Goal: Task Accomplishment & Management: Manage account settings

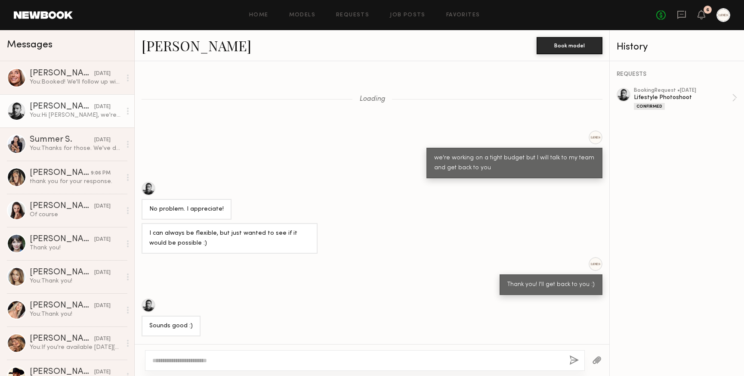
scroll to position [803, 0]
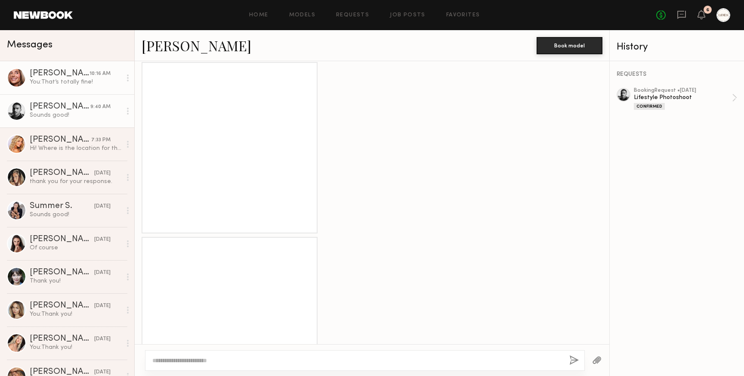
scroll to position [2679, 0]
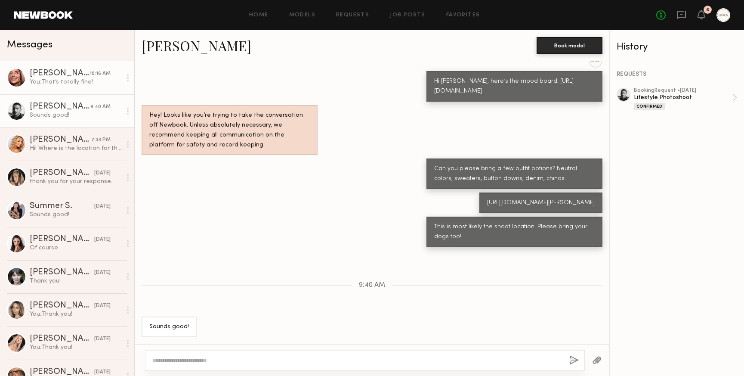
click at [62, 86] on link "Serena M. 10:16 AM You: That’s totally fine!" at bounding box center [67, 77] width 134 height 33
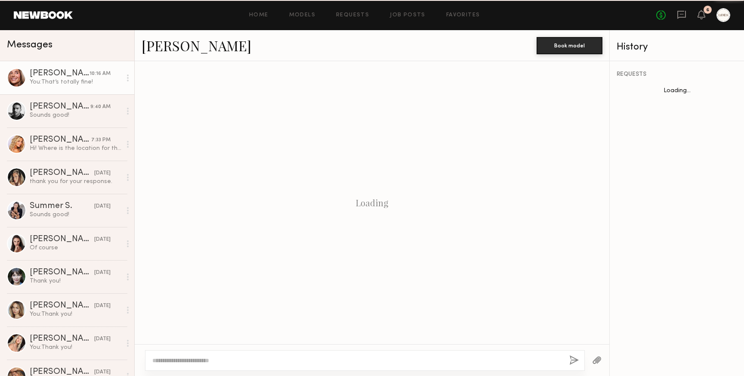
scroll to position [506, 0]
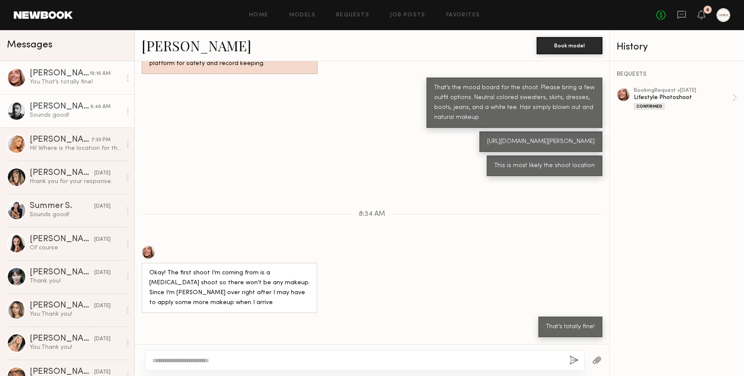
click at [50, 111] on div "Sounds good!" at bounding box center [76, 115] width 92 height 8
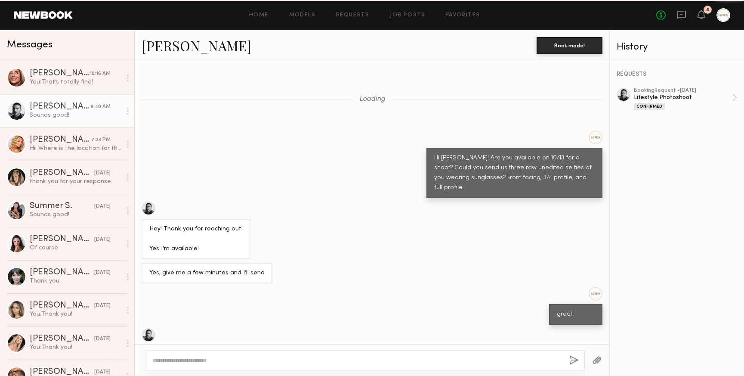
scroll to position [2679, 0]
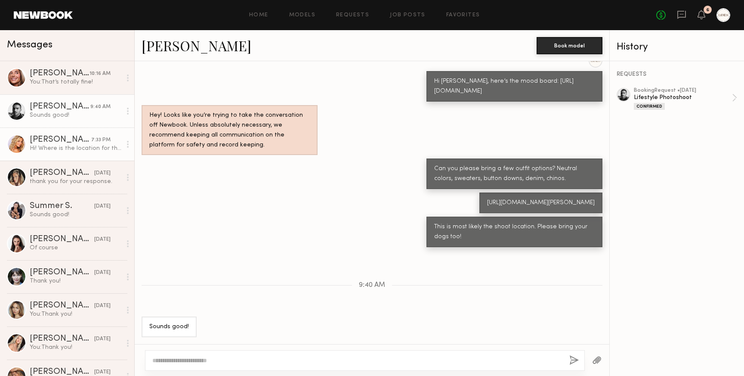
click at [64, 141] on div "Brook S." at bounding box center [61, 140] width 62 height 9
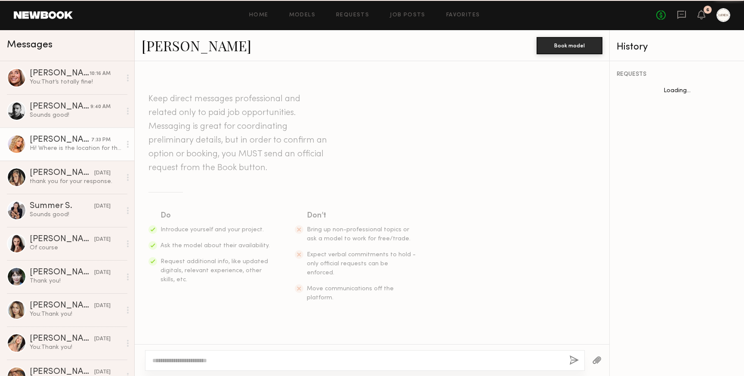
scroll to position [79, 0]
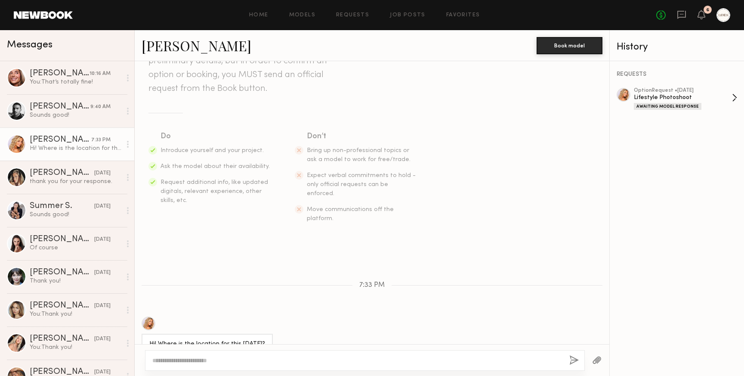
click at [711, 93] on div "Lifestyle Photoshoot" at bounding box center [683, 97] width 98 height 8
click at [198, 361] on textarea at bounding box center [357, 360] width 410 height 9
click at [208, 360] on textarea "**********" at bounding box center [357, 360] width 410 height 9
drag, startPoint x: 217, startPoint y: 361, endPoint x: 198, endPoint y: 362, distance: 19.4
click at [198, 362] on textarea "**********" at bounding box center [357, 360] width 410 height 9
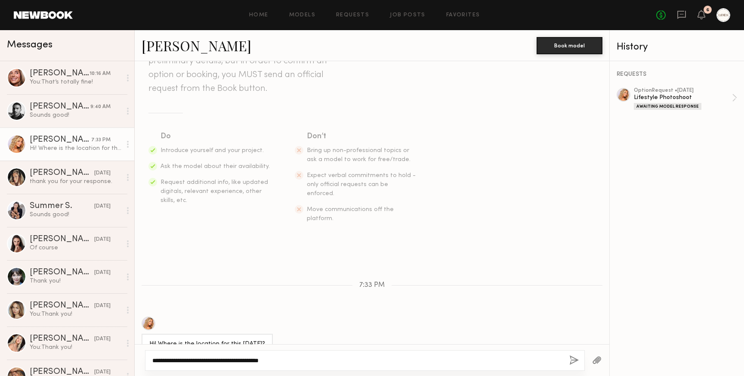
click at [291, 359] on textarea "**********" at bounding box center [357, 360] width 410 height 9
click at [216, 361] on textarea "**********" at bounding box center [357, 360] width 410 height 9
click at [215, 361] on textarea "**********" at bounding box center [357, 360] width 410 height 9
click at [220, 360] on textarea "**********" at bounding box center [357, 360] width 410 height 9
click at [305, 359] on textarea "**********" at bounding box center [357, 360] width 410 height 9
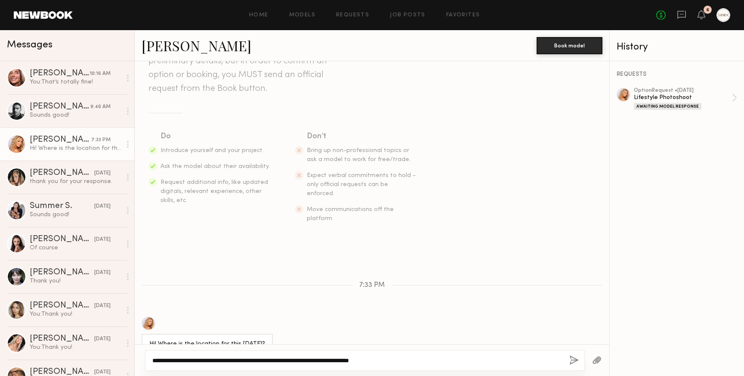
click at [288, 361] on textarea "**********" at bounding box center [357, 360] width 410 height 9
click at [419, 359] on textarea "**********" at bounding box center [357, 360] width 410 height 9
type textarea "**********"
click at [574, 358] on button "button" at bounding box center [573, 360] width 9 height 11
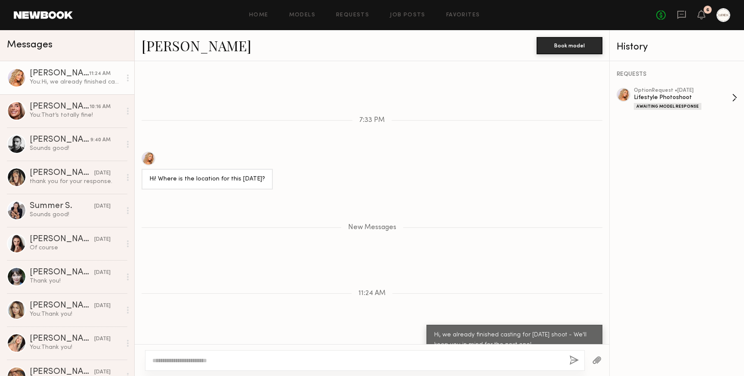
click at [695, 91] on div "option Request • 10/09/2025" at bounding box center [683, 91] width 98 height 6
click at [699, 15] on icon at bounding box center [701, 14] width 7 height 6
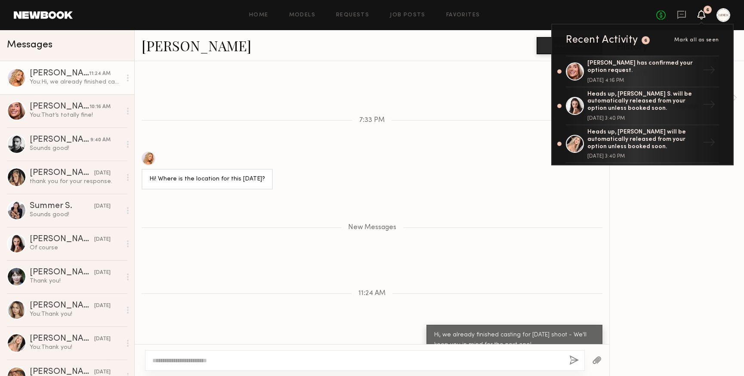
click at [690, 38] on span "Mark all as seen" at bounding box center [696, 39] width 45 height 5
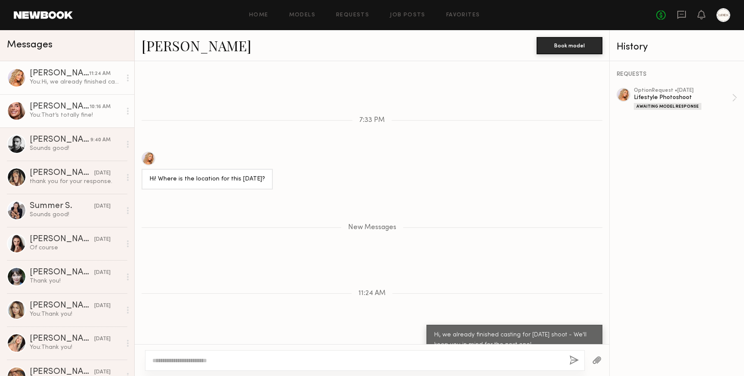
click at [53, 119] on div "You: That’s totally fine!" at bounding box center [76, 115] width 92 height 8
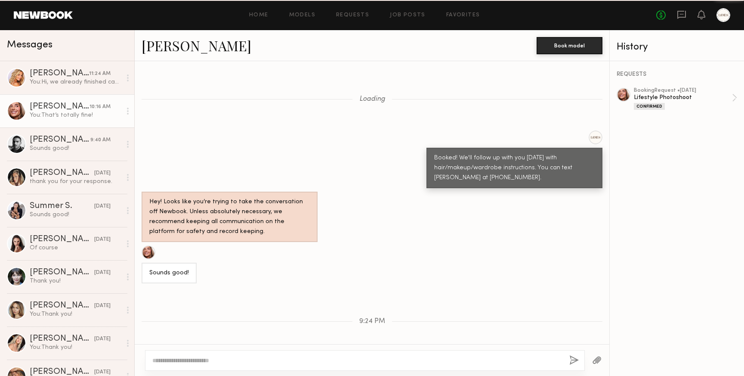
scroll to position [506, 0]
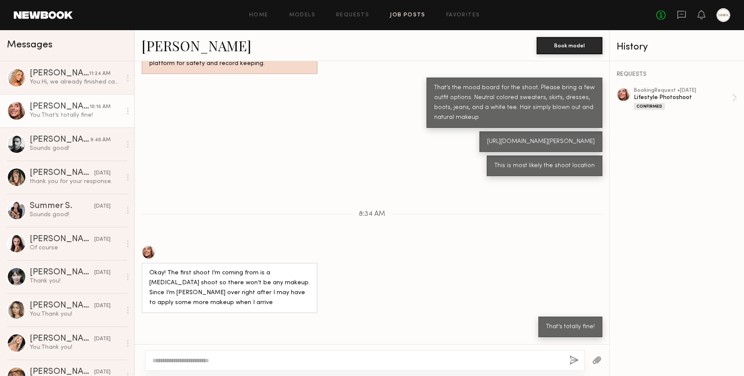
click at [405, 12] on link "Job Posts" at bounding box center [408, 15] width 36 height 6
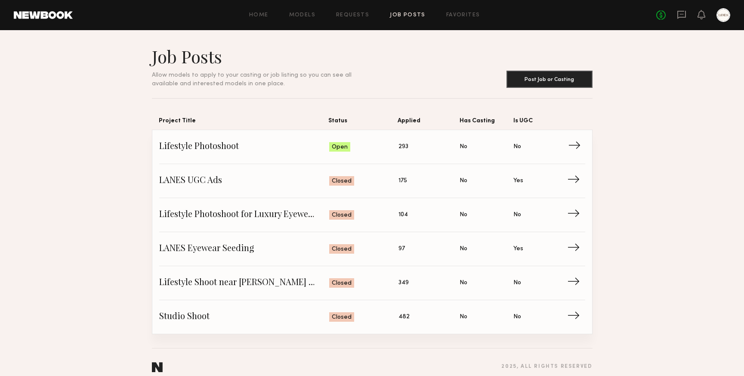
click at [265, 143] on span "Lifestyle Photoshoot" at bounding box center [244, 146] width 170 height 13
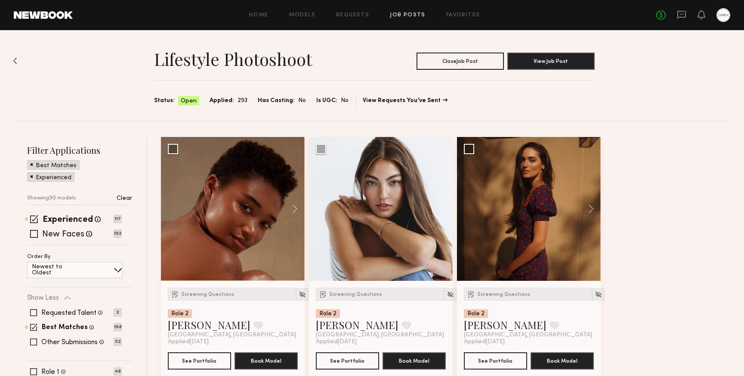
click at [34, 238] on div "Experienced Talent we've deemed to have ample paid, professional modeling exper…" at bounding box center [79, 231] width 105 height 30
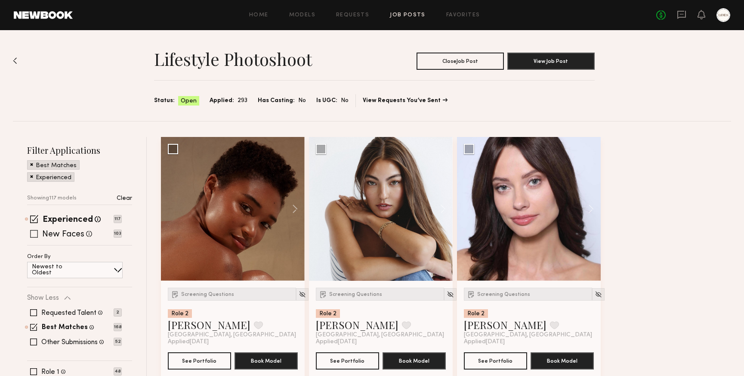
click at [34, 234] on span at bounding box center [34, 234] width 8 height 8
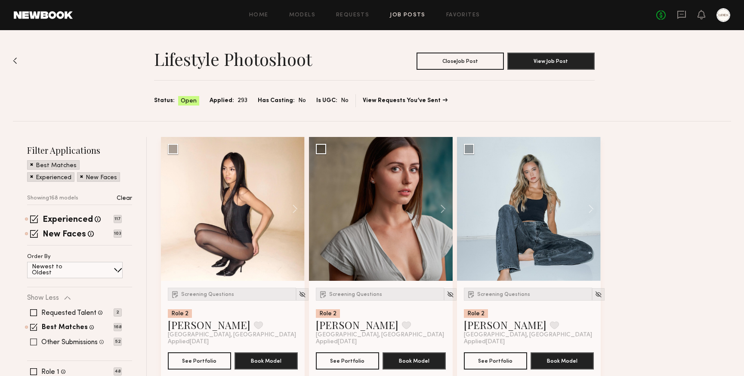
click at [32, 341] on span at bounding box center [33, 341] width 7 height 7
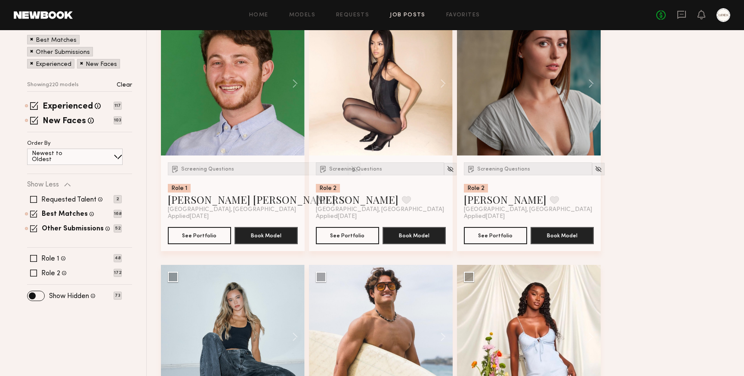
scroll to position [133, 0]
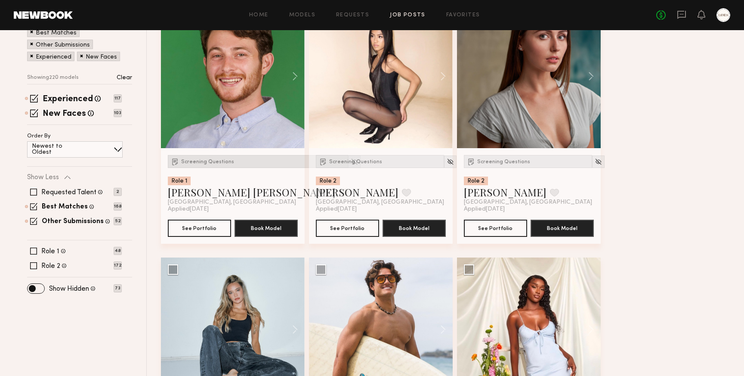
click at [219, 162] on span "Screening Questions" at bounding box center [207, 161] width 53 height 5
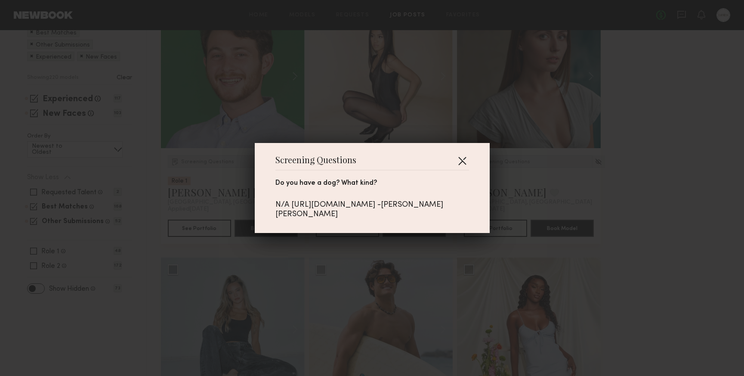
click at [464, 167] on button "button" at bounding box center [462, 161] width 14 height 14
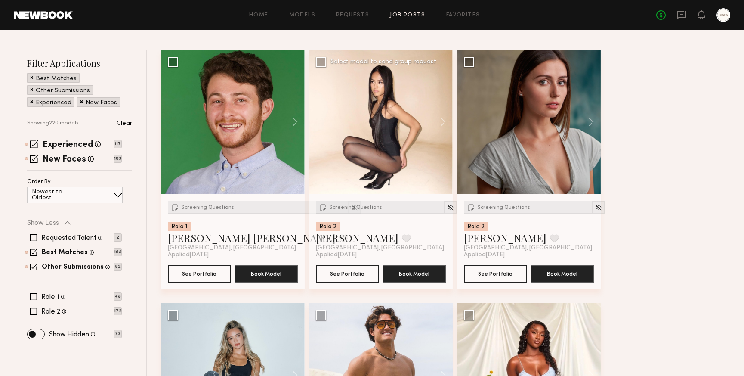
scroll to position [75, 0]
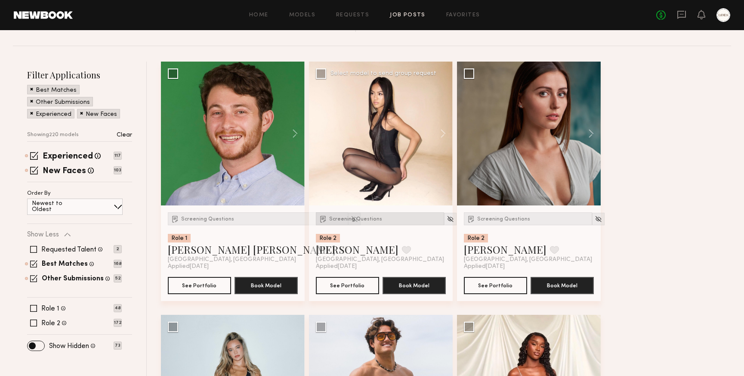
click at [359, 218] on span "Screening Questions" at bounding box center [355, 218] width 53 height 5
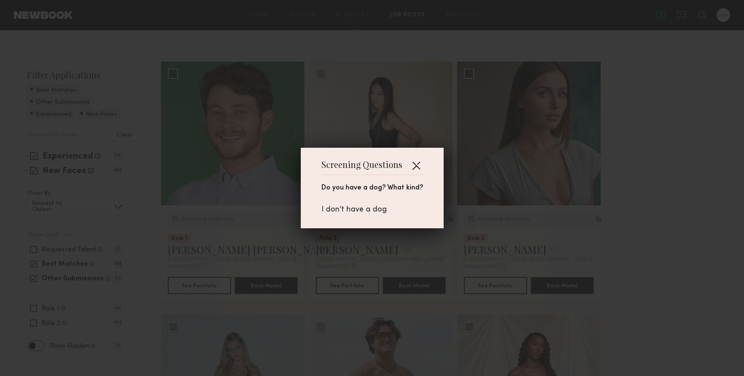
click at [416, 163] on button "button" at bounding box center [416, 165] width 14 height 14
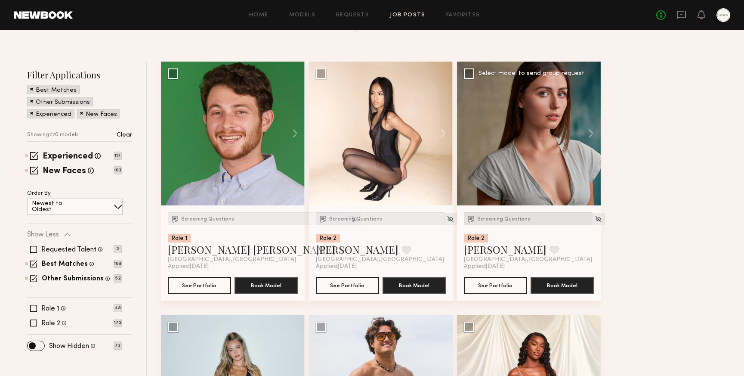
click at [497, 220] on span "Screening Questions" at bounding box center [503, 218] width 53 height 5
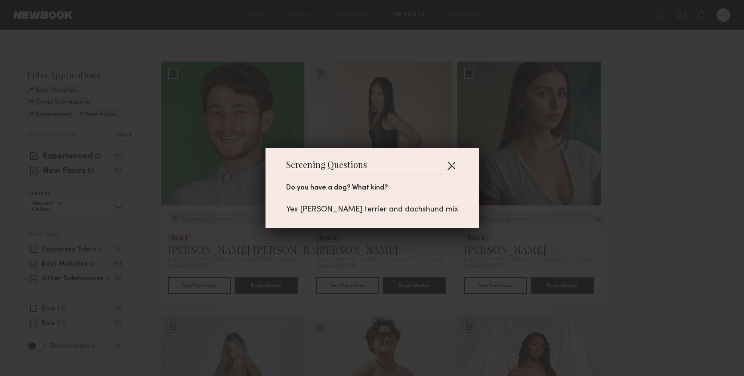
click at [445, 161] on button "button" at bounding box center [452, 165] width 14 height 14
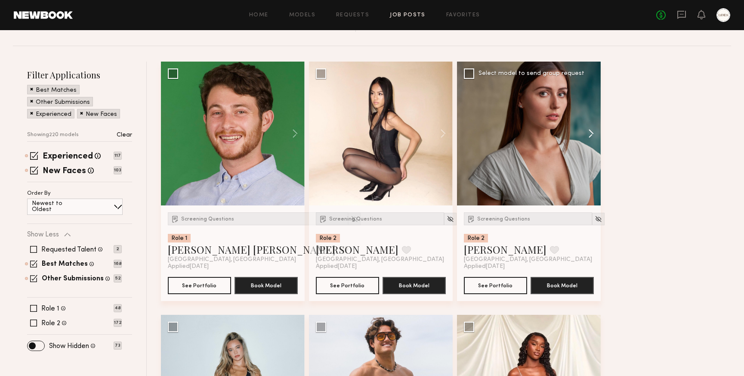
click at [592, 132] on button at bounding box center [587, 134] width 28 height 144
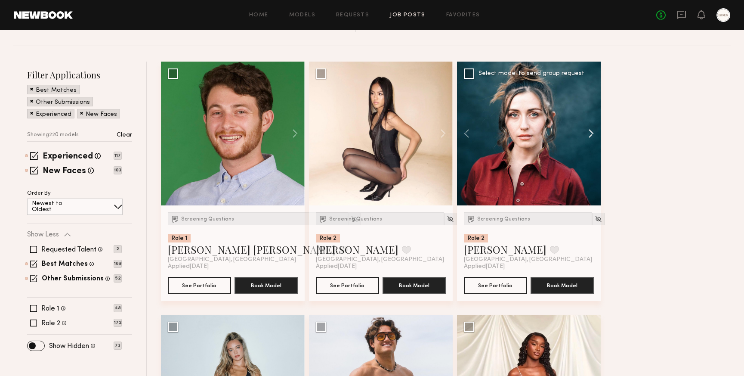
click at [592, 132] on button at bounding box center [587, 134] width 28 height 144
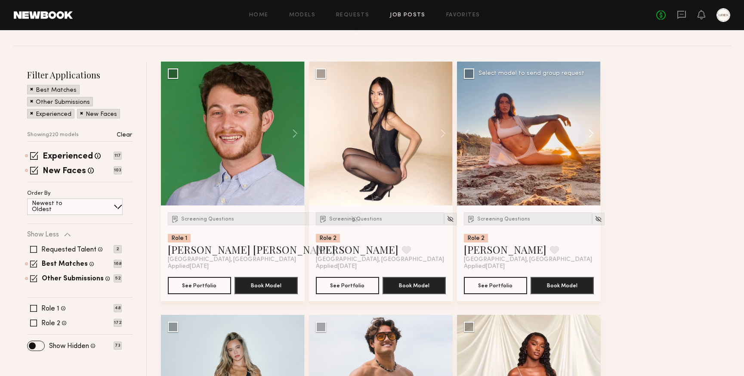
click at [592, 132] on button at bounding box center [587, 134] width 28 height 144
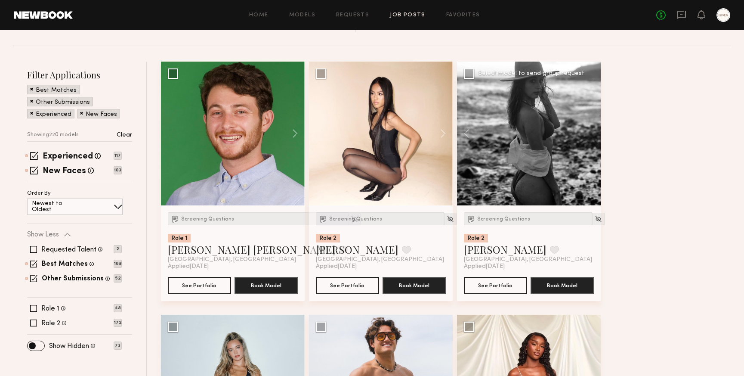
click at [592, 132] on div at bounding box center [529, 134] width 144 height 144
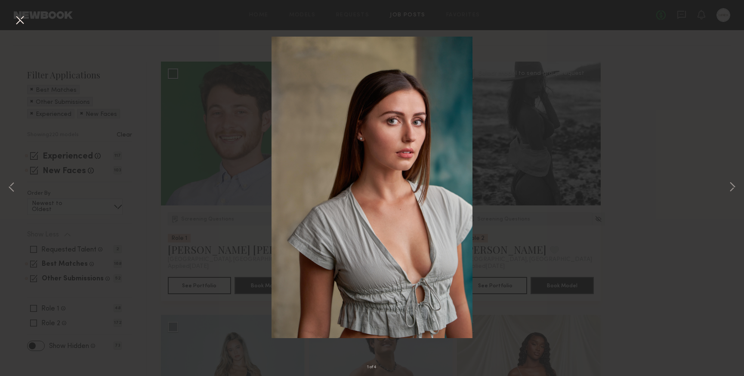
click at [14, 17] on button at bounding box center [20, 20] width 14 height 15
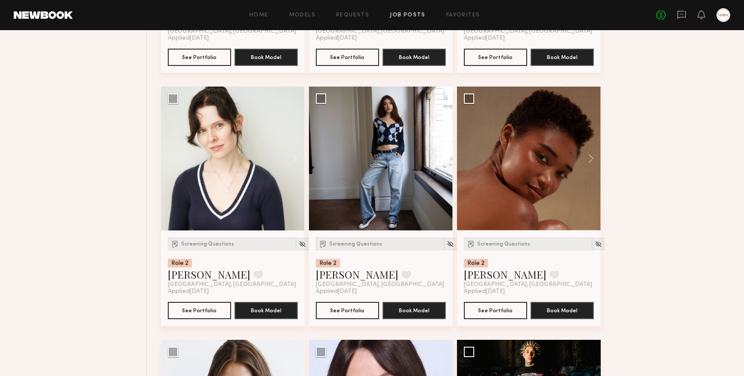
scroll to position [0, 0]
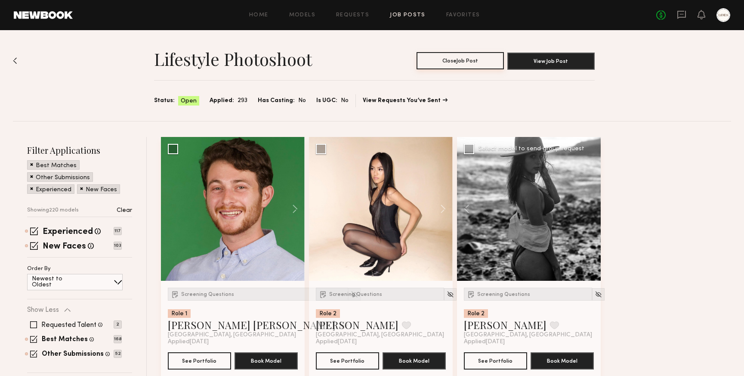
click at [469, 61] on button "Close Job Post" at bounding box center [460, 60] width 87 height 17
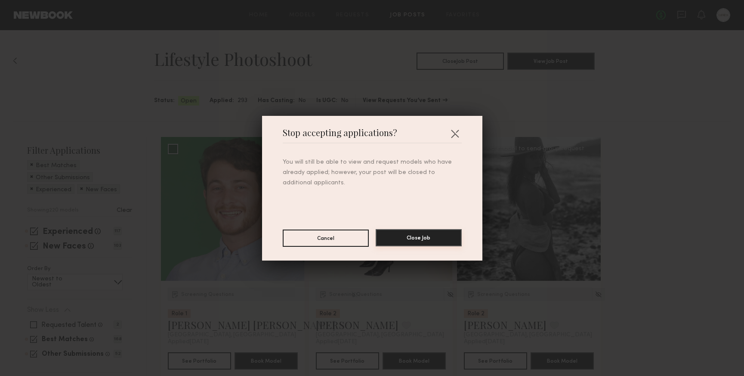
click at [436, 234] on button "Close Job" at bounding box center [419, 237] width 86 height 17
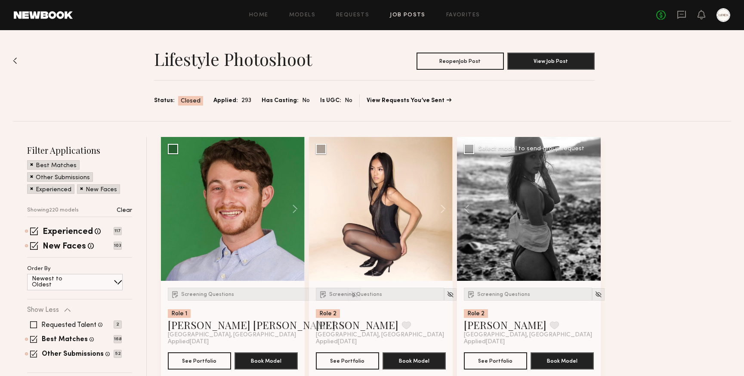
click at [17, 59] on img at bounding box center [15, 60] width 4 height 7
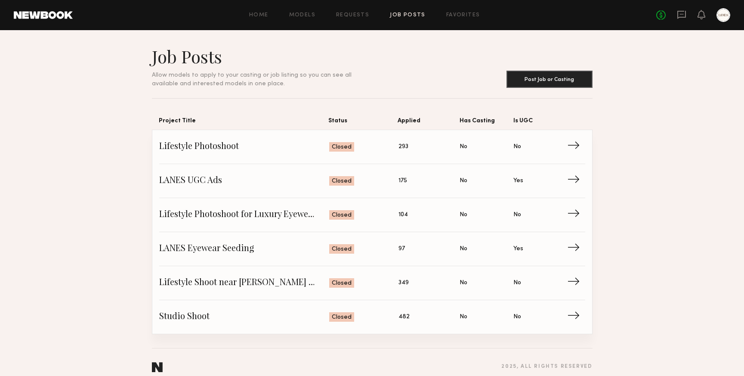
click at [356, 12] on div "Home Models Requests Job Posts Favorites Sign Out No fees up to $5,000" at bounding box center [401, 15] width 657 height 14
click at [351, 13] on link "Requests" at bounding box center [352, 15] width 33 height 6
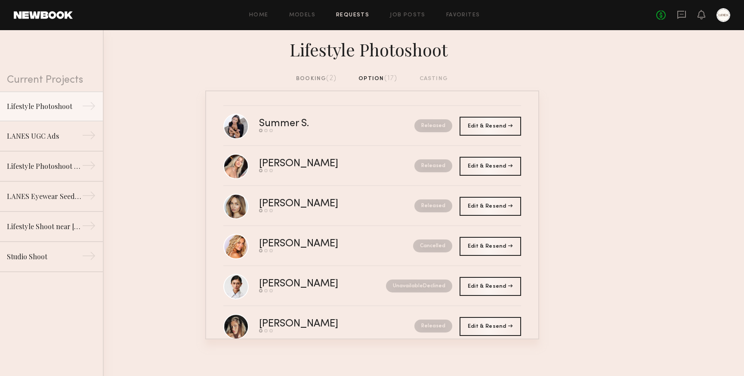
click at [312, 77] on div "booking (2)" at bounding box center [316, 78] width 40 height 9
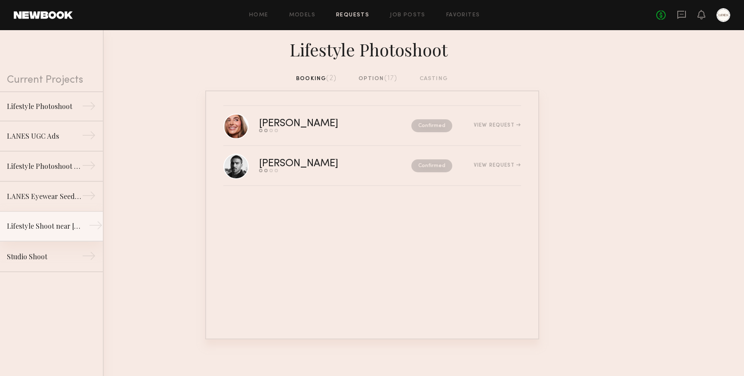
click at [49, 226] on div "Lifestyle Shoot near Joshua Tree" at bounding box center [44, 226] width 75 height 10
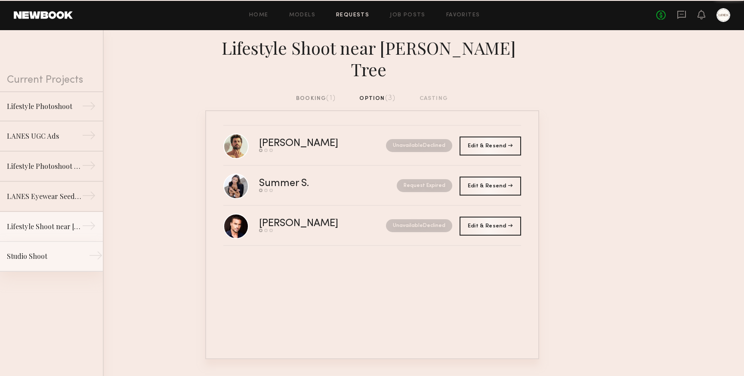
click at [53, 257] on div "Studio Shoot" at bounding box center [44, 256] width 75 height 10
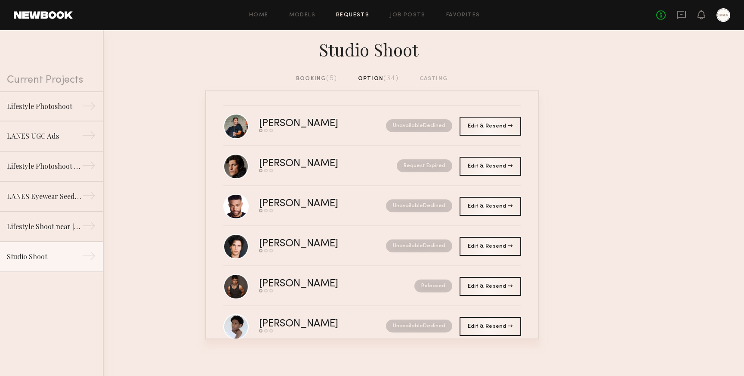
click at [318, 77] on div "booking (5)" at bounding box center [316, 78] width 41 height 9
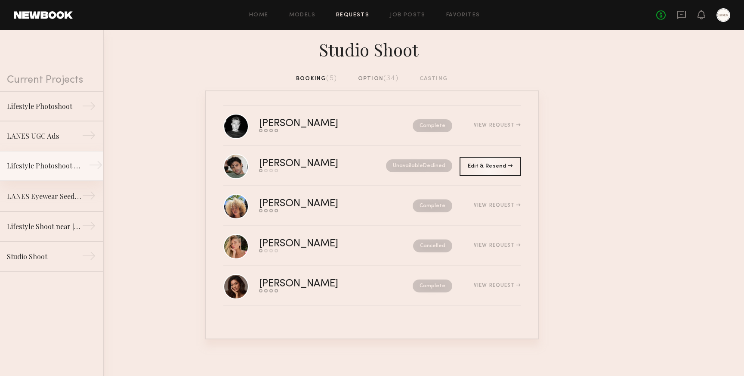
click at [52, 169] on div "Lifestyle Photoshoot for Luxury Eyewear Brand" at bounding box center [44, 166] width 75 height 10
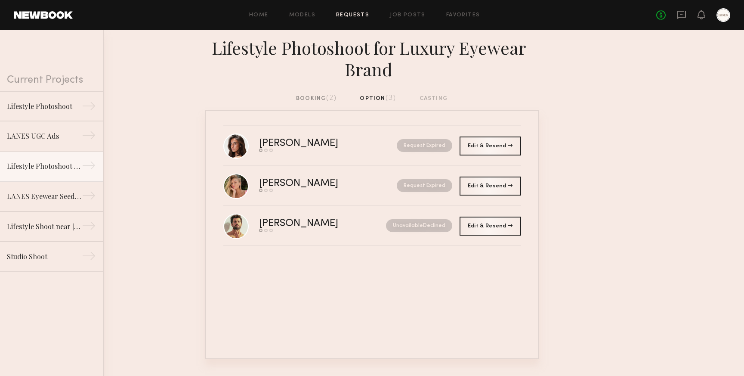
click at [310, 98] on div "booking (2)" at bounding box center [316, 98] width 40 height 9
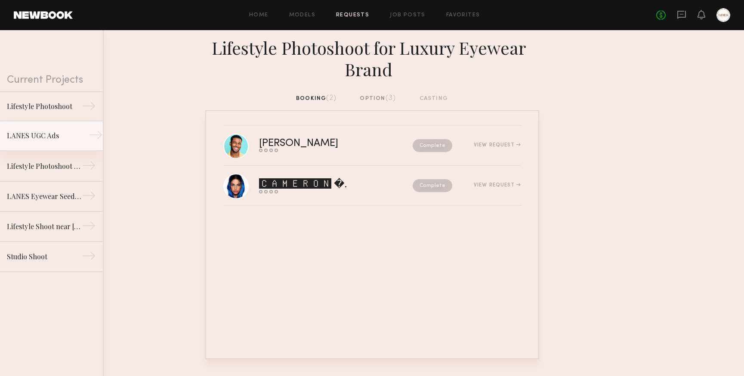
click at [42, 138] on div "LANES UGC Ads" at bounding box center [44, 135] width 75 height 10
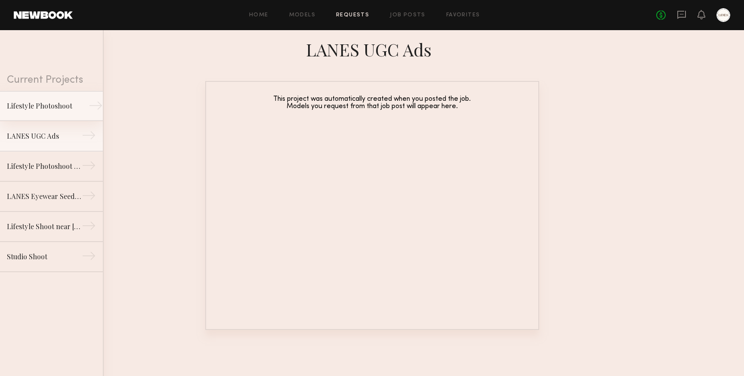
click at [42, 103] on div "Lifestyle Photoshoot" at bounding box center [44, 106] width 75 height 10
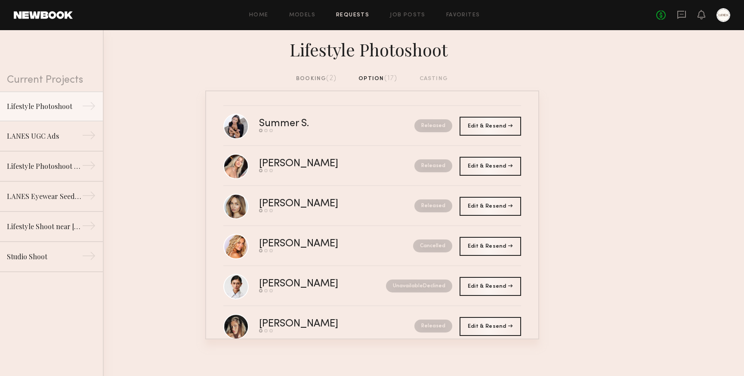
click at [309, 75] on div "booking (2)" at bounding box center [316, 78] width 40 height 9
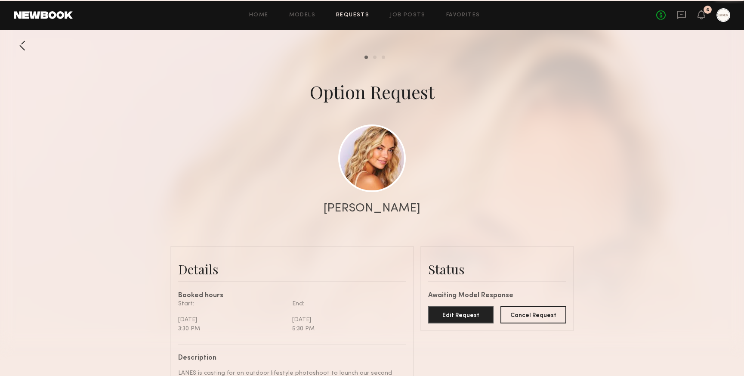
scroll to position [285, 0]
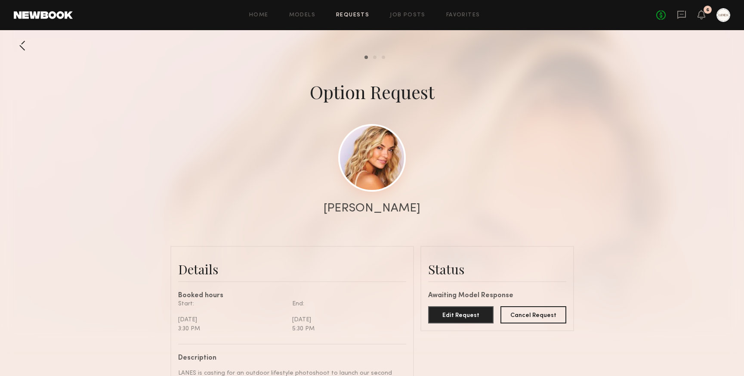
click at [364, 161] on link at bounding box center [372, 158] width 68 height 68
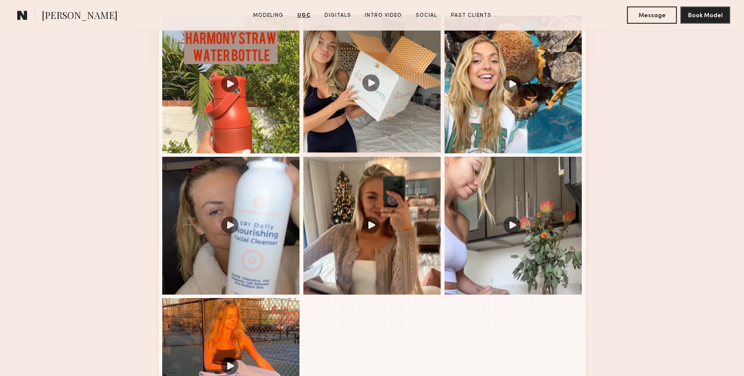
scroll to position [894, 0]
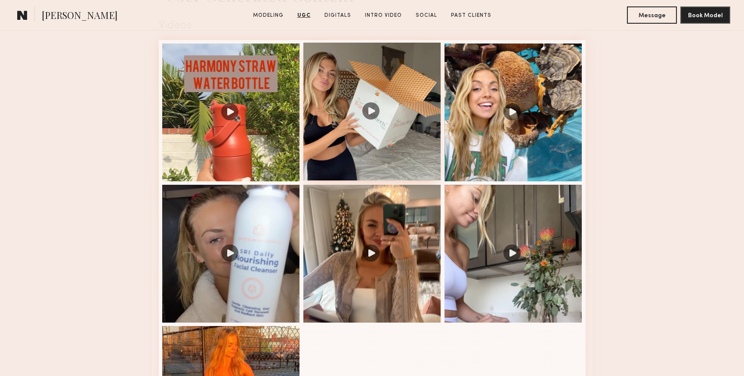
click at [373, 111] on div at bounding box center [372, 112] width 138 height 138
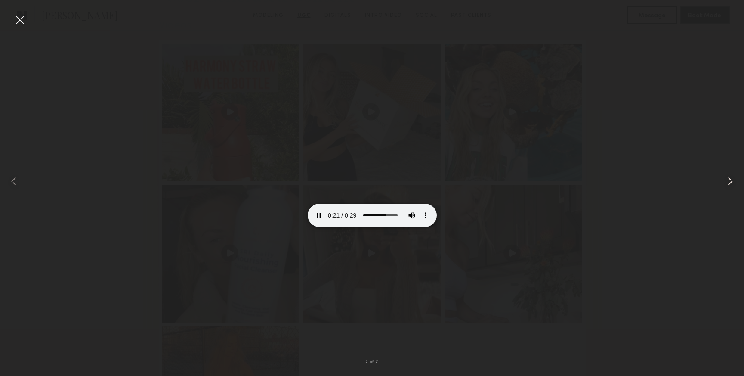
click at [730, 181] on common-icon at bounding box center [730, 181] width 14 height 14
click at [729, 179] on common-icon at bounding box center [730, 181] width 14 height 14
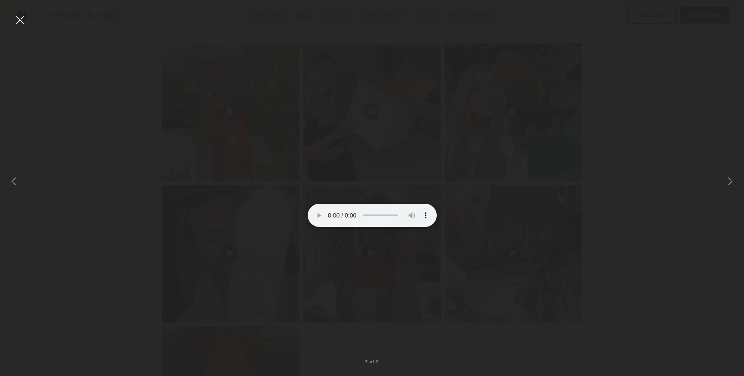
click at [19, 18] on div at bounding box center [20, 20] width 14 height 14
